Goal: Information Seeking & Learning: Learn about a topic

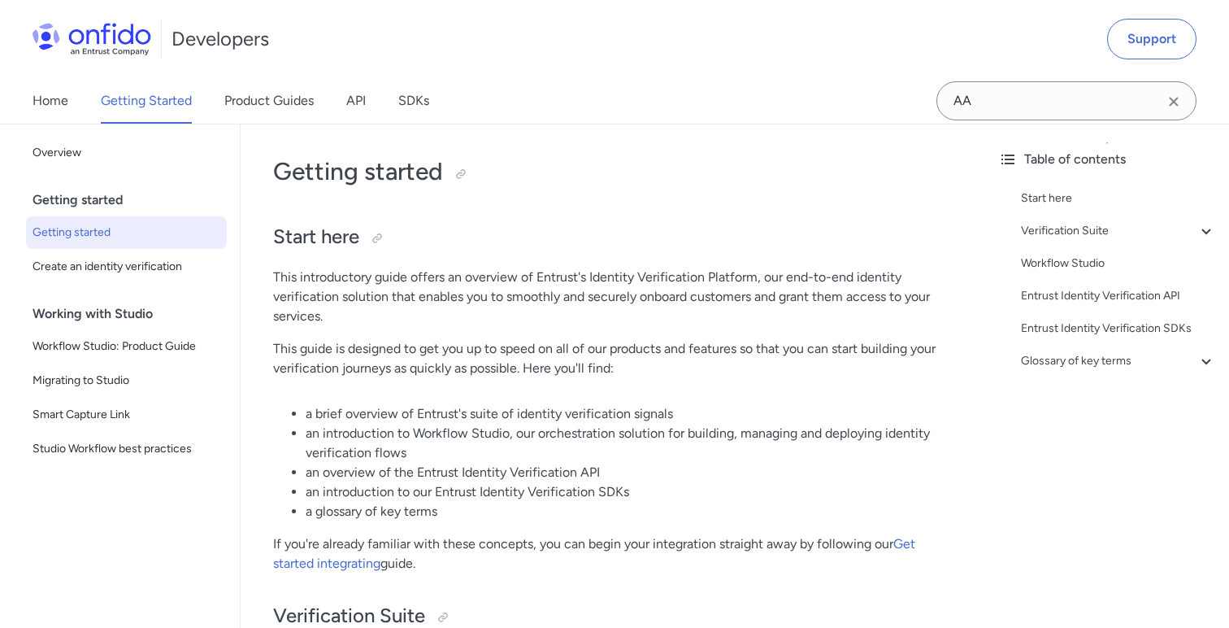
scroll to position [36, 0]
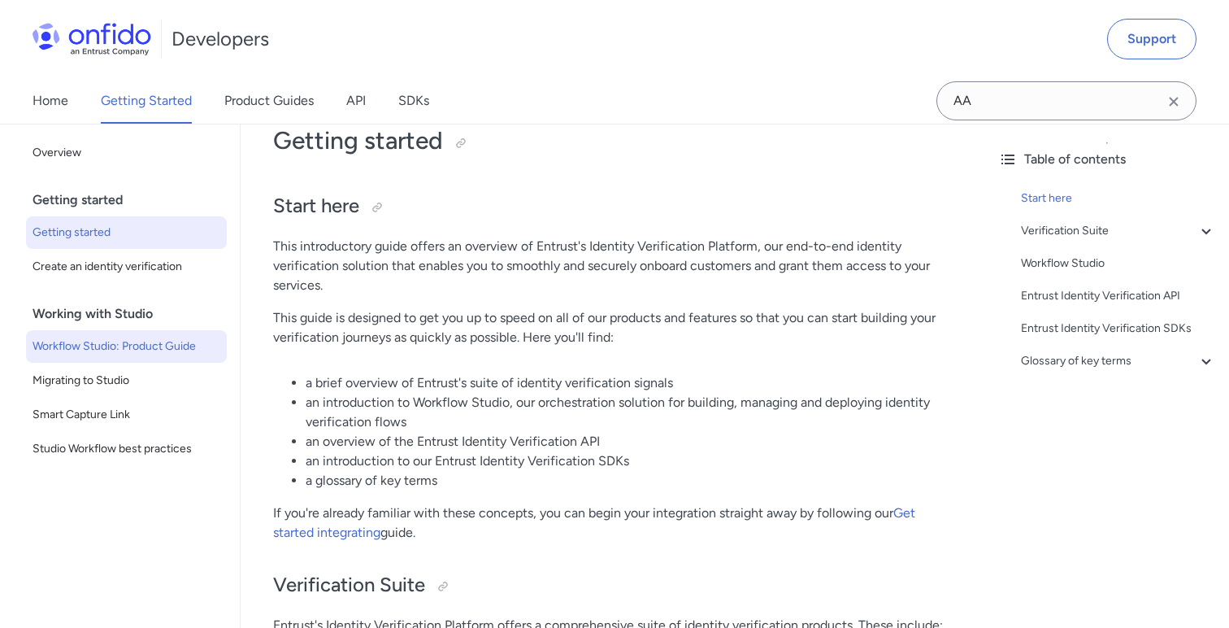
click at [151, 345] on span "Workflow Studio: Product Guide" at bounding box center [127, 347] width 188 height 20
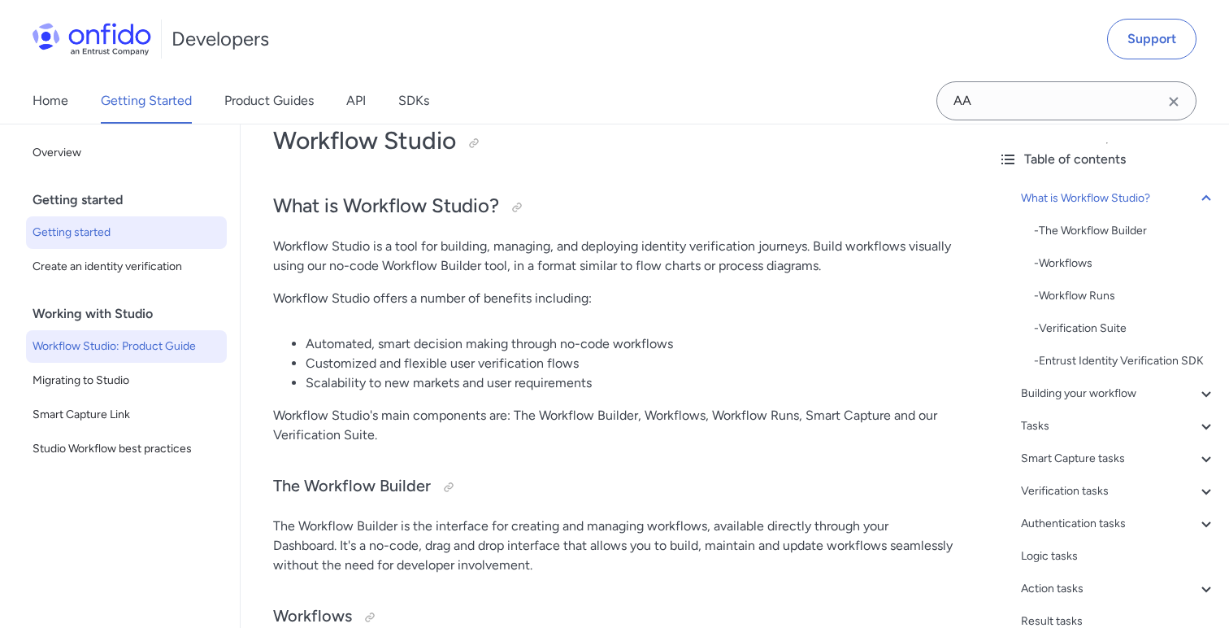
click at [98, 228] on span "Getting started" at bounding box center [127, 233] width 188 height 20
click at [93, 205] on div "Getting started" at bounding box center [133, 200] width 201 height 33
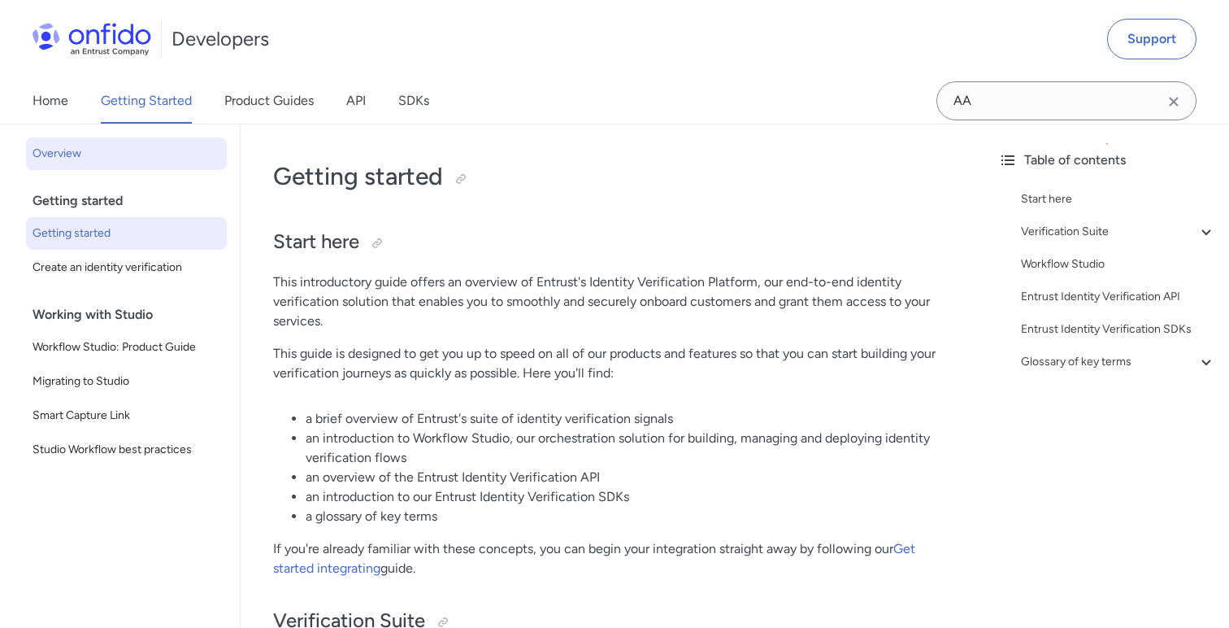
click at [65, 144] on span "Overview" at bounding box center [127, 154] width 188 height 20
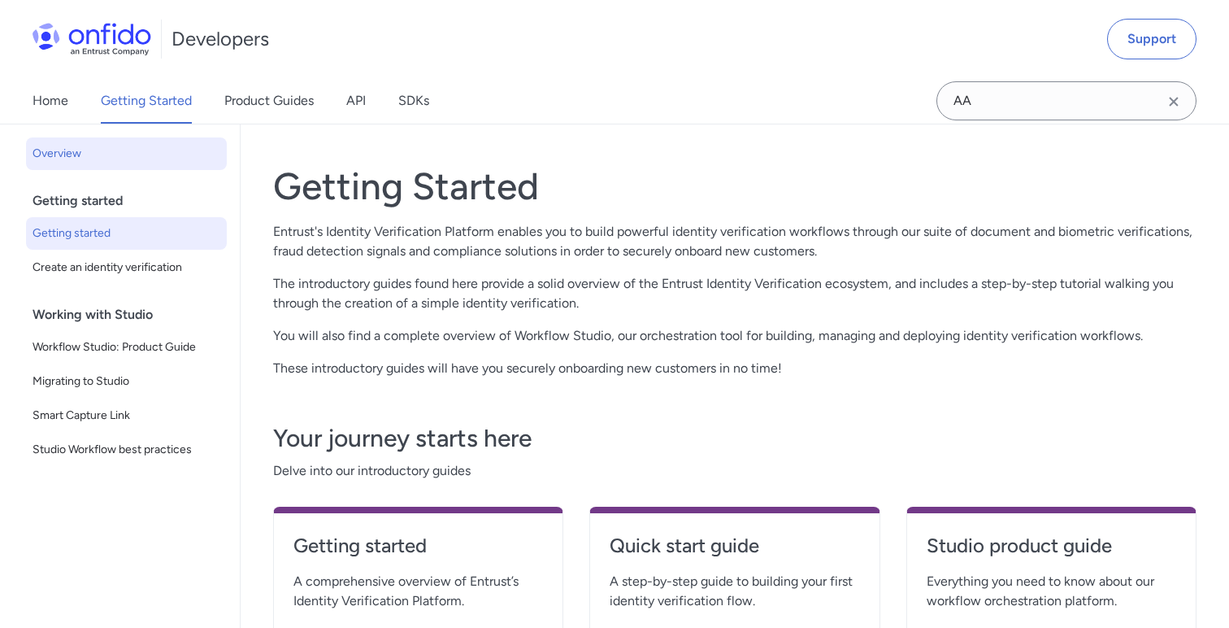
click at [88, 225] on span "Getting started" at bounding box center [127, 234] width 188 height 20
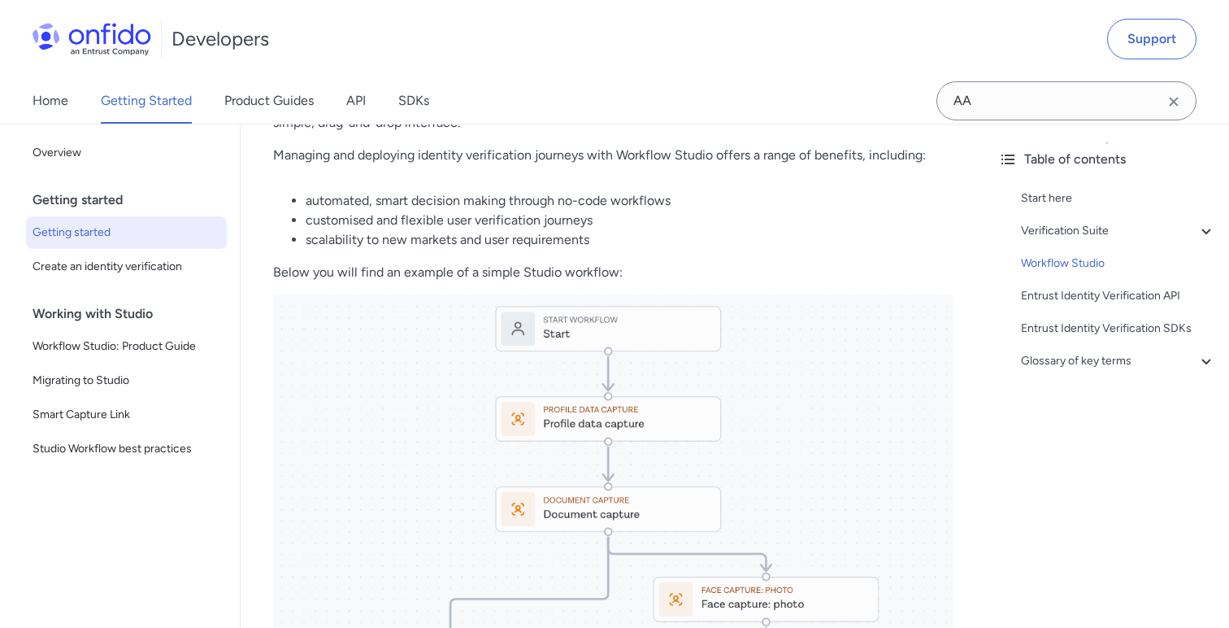
scroll to position [2036, 0]
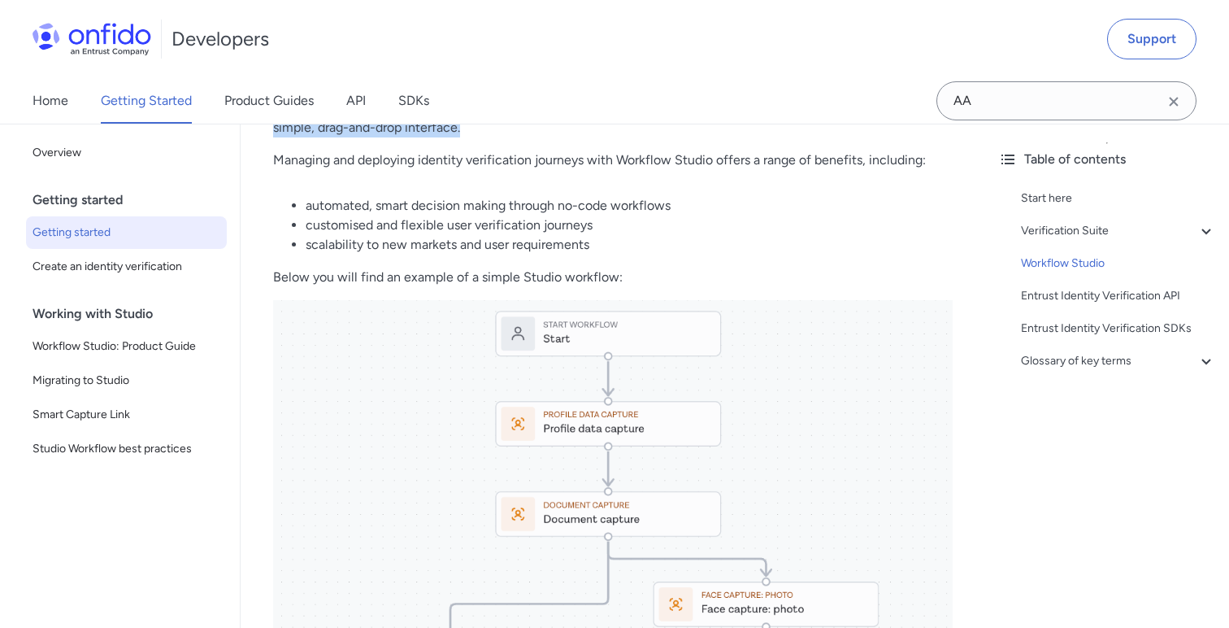
drag, startPoint x: 480, startPoint y: 233, endPoint x: 336, endPoint y: 214, distance: 146.0
click at [336, 137] on p "All of the verification signals described above can be built into sophisticated…" at bounding box center [613, 108] width 680 height 59
copy p "Studio, our orchestration solution to manage the capture, upload and verificati…"
